Goal: Task Accomplishment & Management: Complete application form

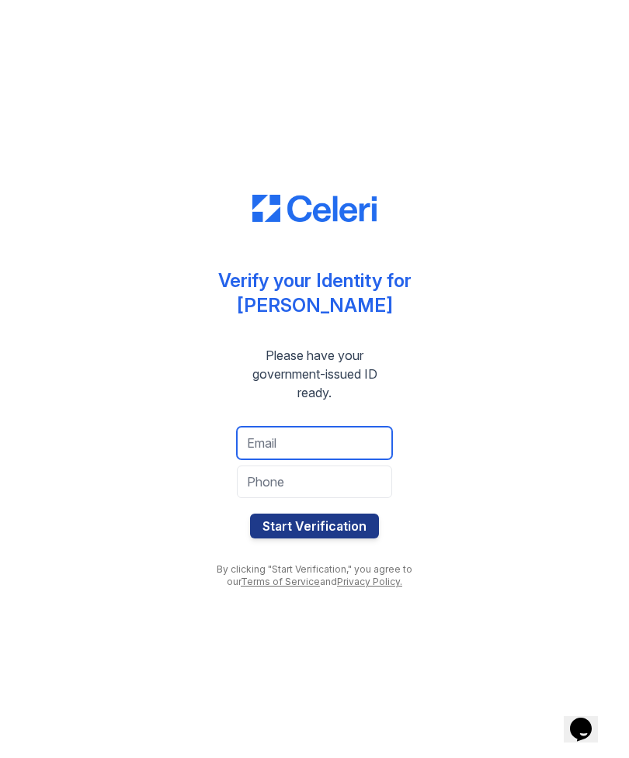
click at [257, 438] on input "email" at bounding box center [314, 443] width 155 height 33
type input "castillaishyd@aol.com"
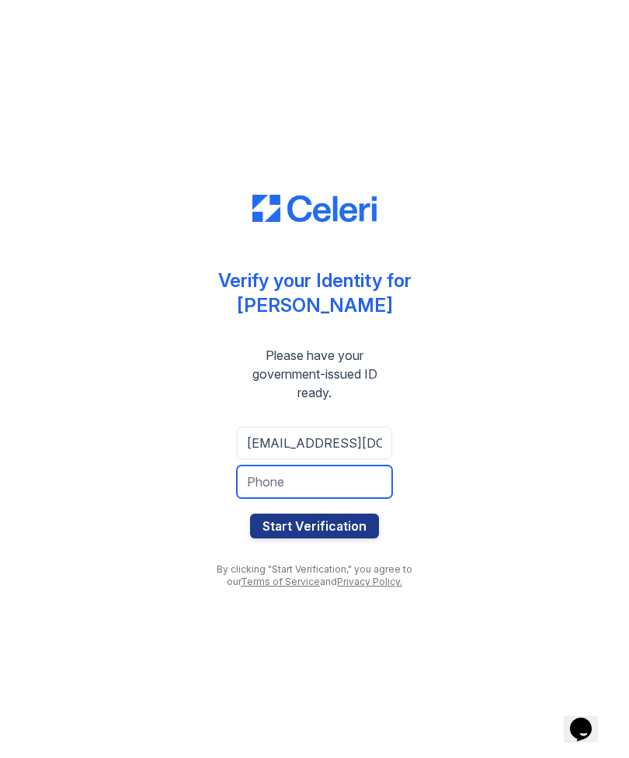
click at [262, 485] on input "tel" at bounding box center [314, 482] width 155 height 33
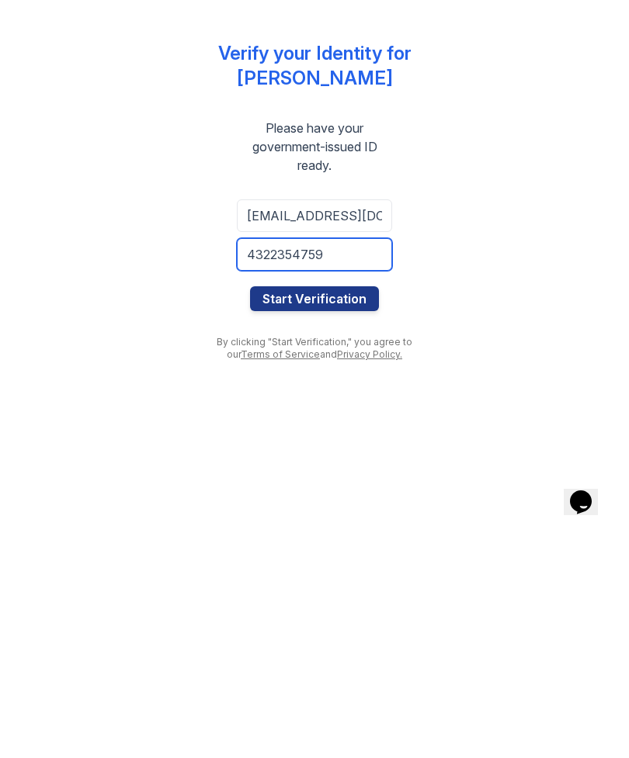
type input "4322354759"
click at [321, 514] on button "Start Verification" at bounding box center [314, 526] width 129 height 25
